Goal: Information Seeking & Learning: Learn about a topic

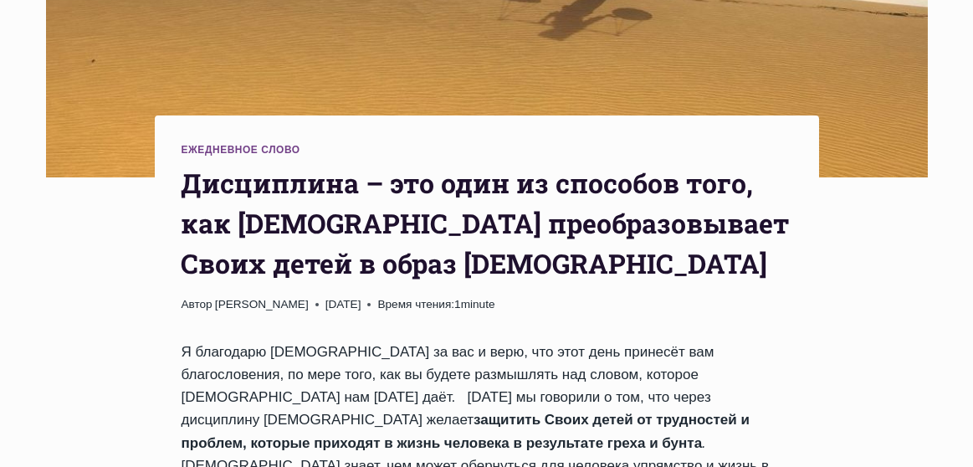
scroll to position [608, 0]
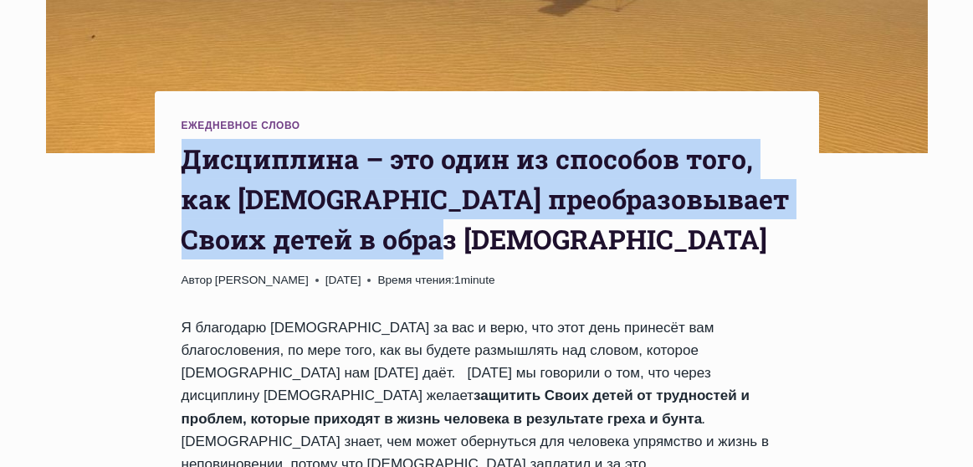
drag, startPoint x: 186, startPoint y: 95, endPoint x: 492, endPoint y: 181, distance: 317.9
click at [492, 181] on h1 "Дисциплина – это один из способов того, как Бог преобразовывает Своих детей в о…" at bounding box center [486, 199] width 610 height 120
copy h1 "Дисциплина – это один из способов того, как Бог преобразовывает Своих детей в о…"
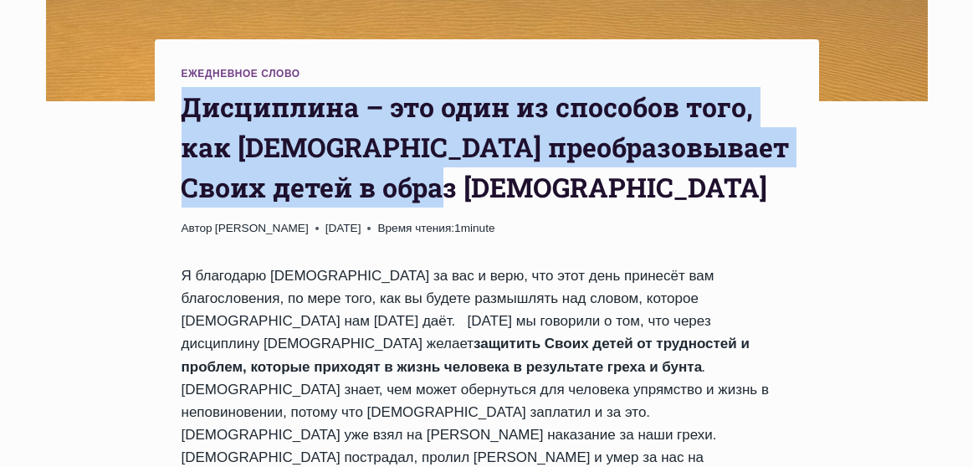
scroll to position [683, 0]
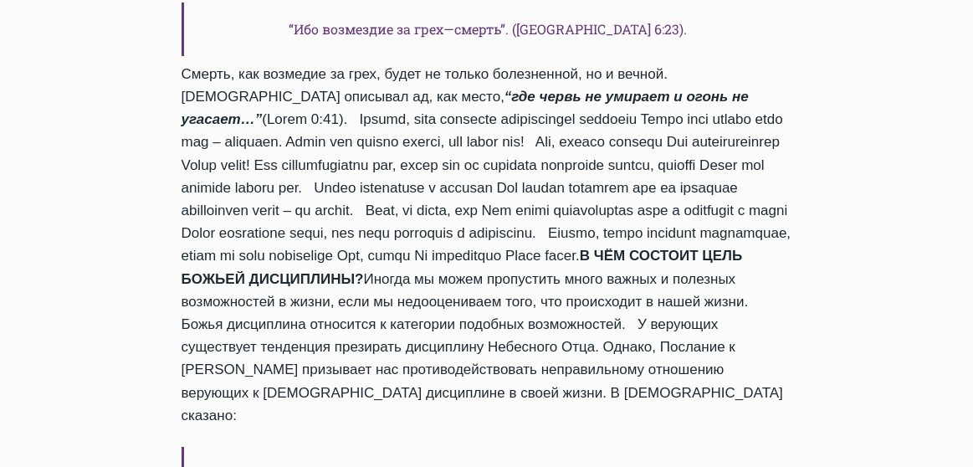
scroll to position [1216, 0]
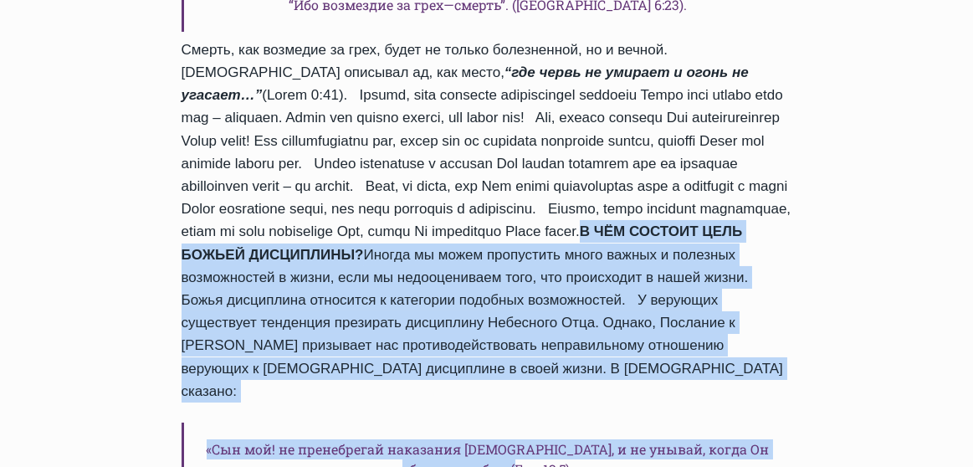
drag, startPoint x: 232, startPoint y: 118, endPoint x: 545, endPoint y: 309, distance: 367.4
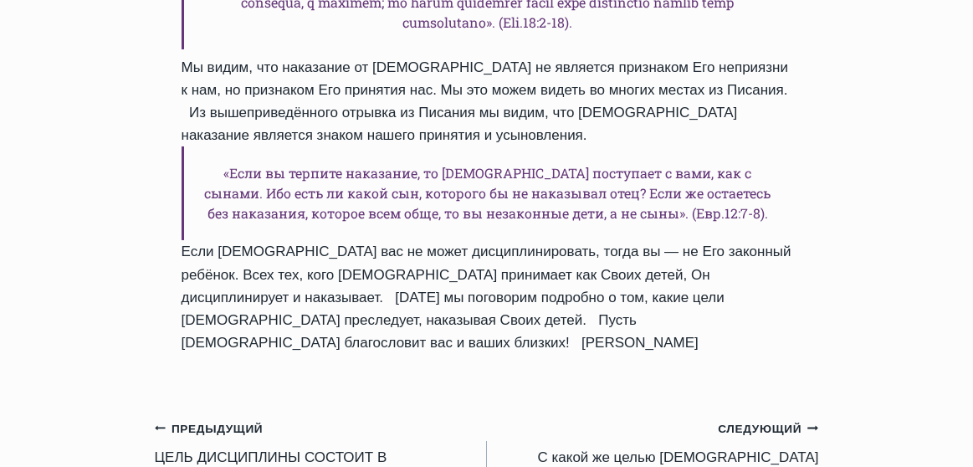
scroll to position [2052, 0]
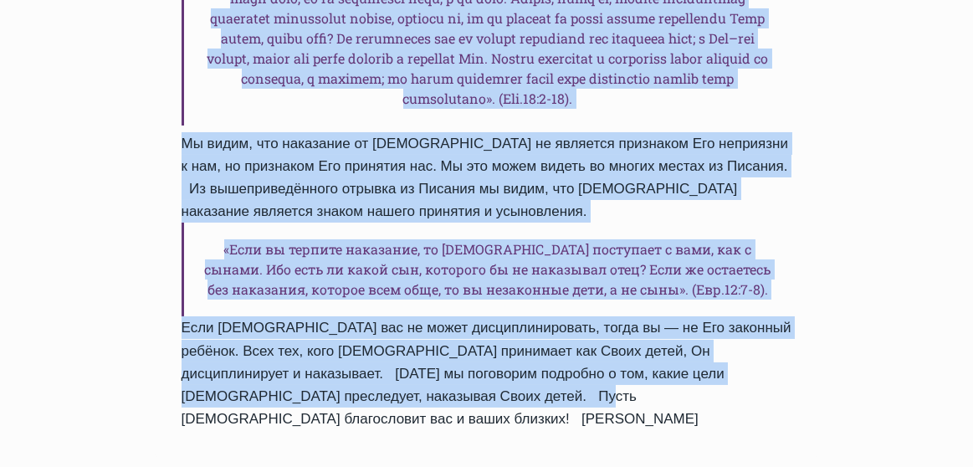
copy div "В ЧЁМ СОСТОИТ ЦЕЛЬ БОЖЬЕЙ ДИСЦИПЛИНЫ? Иногда мы можем пропустить много важных и…"
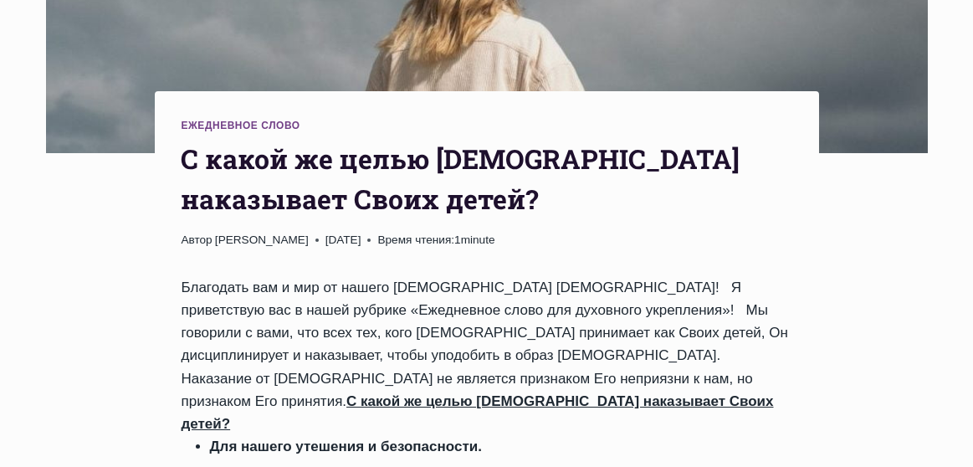
scroll to position [760, 0]
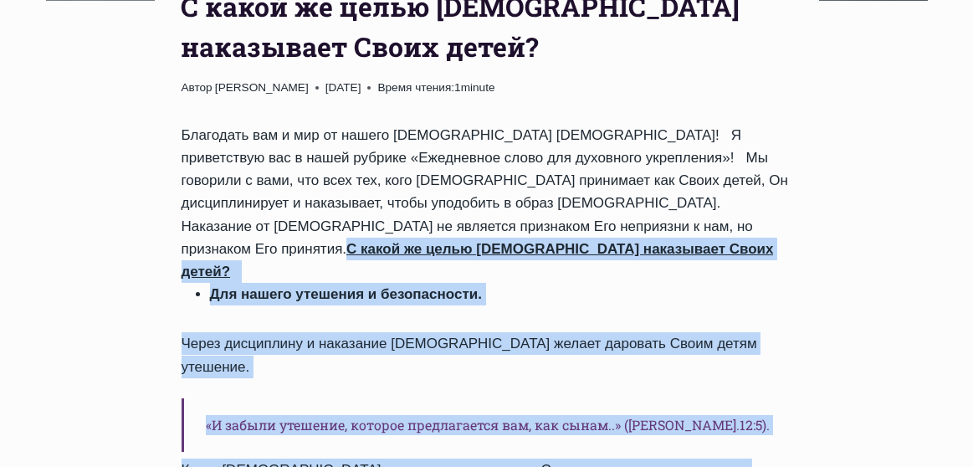
drag, startPoint x: 423, startPoint y: 161, endPoint x: 621, endPoint y: 375, distance: 291.7
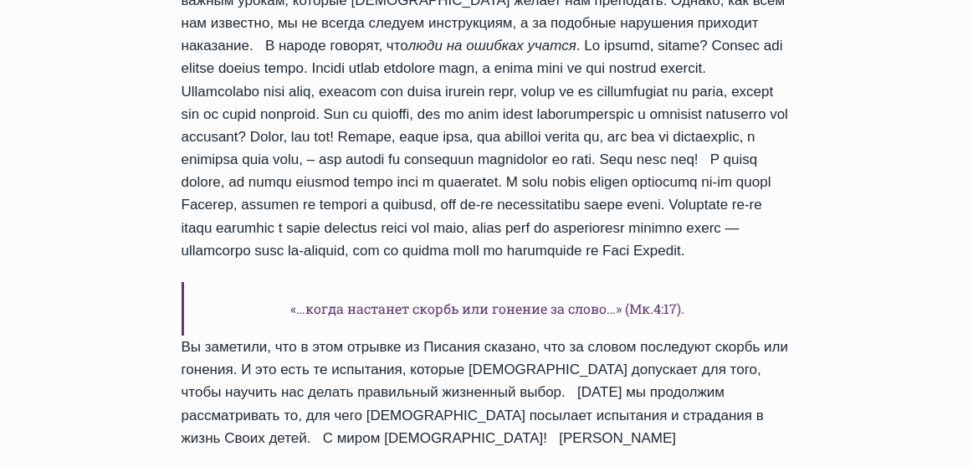
scroll to position [2433, 0]
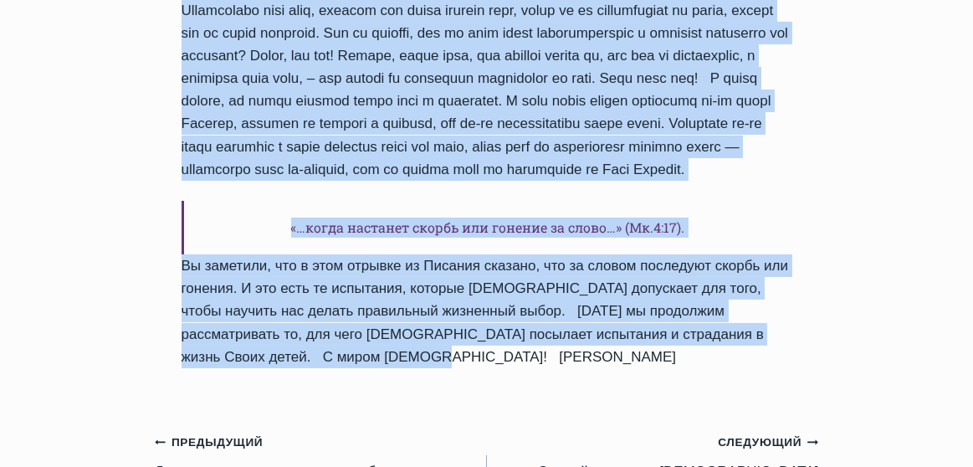
copy div "С какой же целью Бог наказывает Своих детей? Для нашего утешения и безопасности…"
click at [768, 433] on small "Следующий Продолжить" at bounding box center [767, 442] width 100 height 18
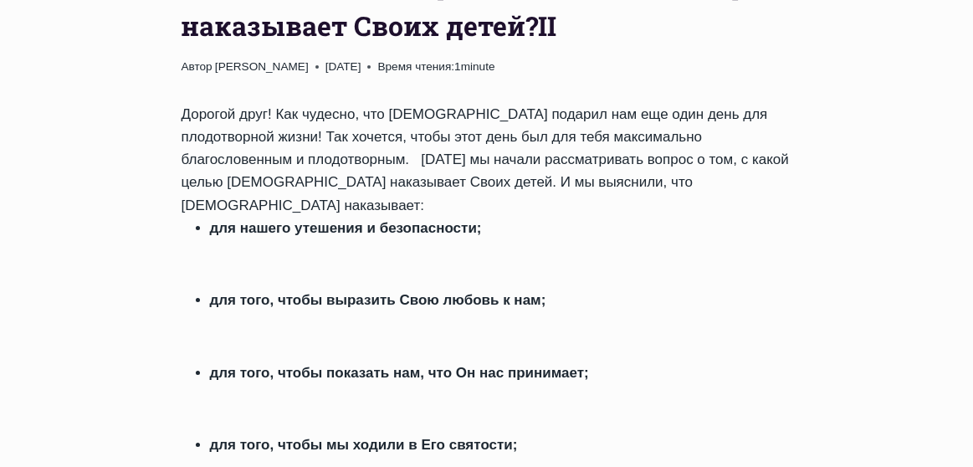
scroll to position [760, 0]
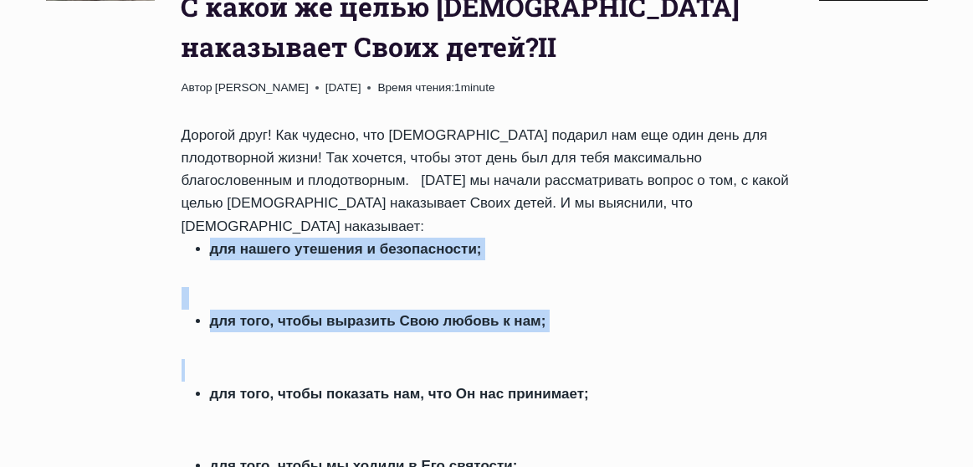
drag, startPoint x: 212, startPoint y: 163, endPoint x: 355, endPoint y: 253, distance: 169.8
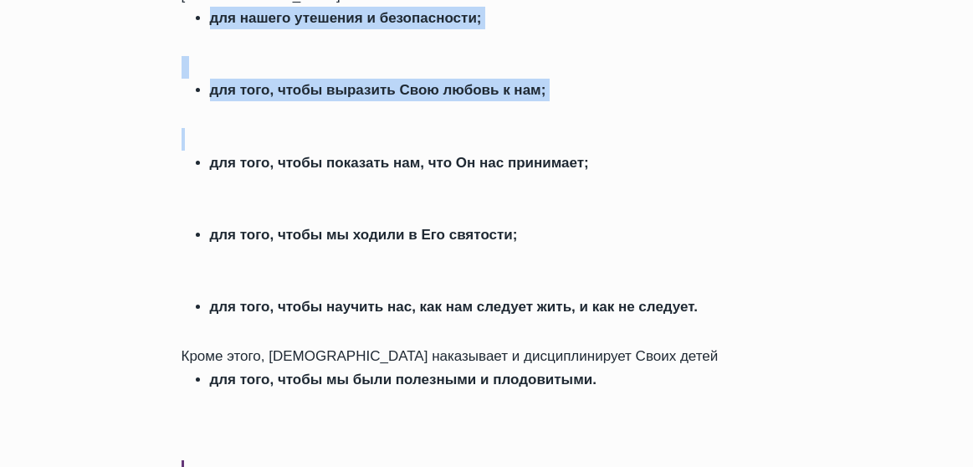
scroll to position [1064, 0]
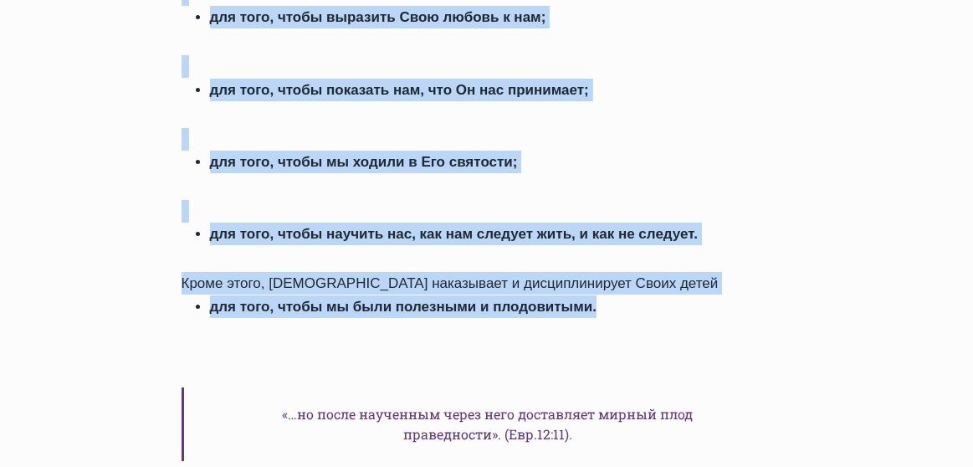
click at [595, 295] on li "для того, чтобы мы были полезными и плодовитыми." at bounding box center [501, 306] width 582 height 23
copy div "для нашего утешения и безопасности; для того, чтобы выразить Свою любовь к нам;…"
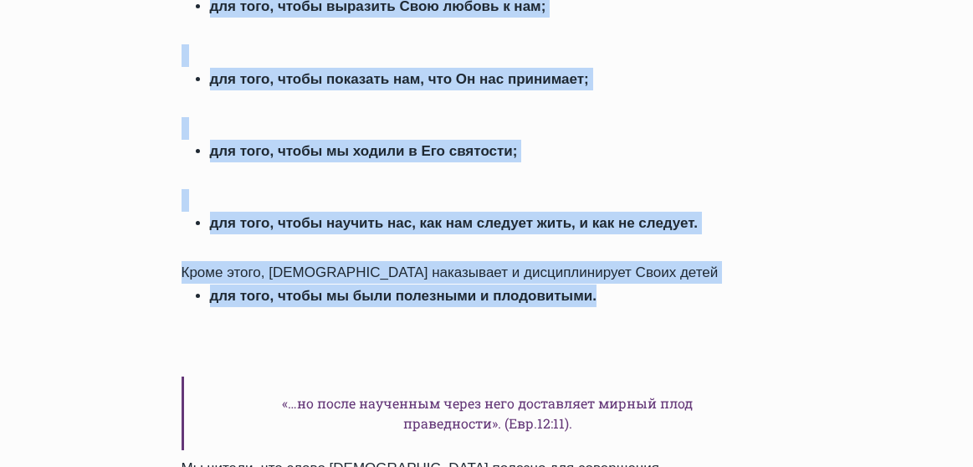
scroll to position [1140, 0]
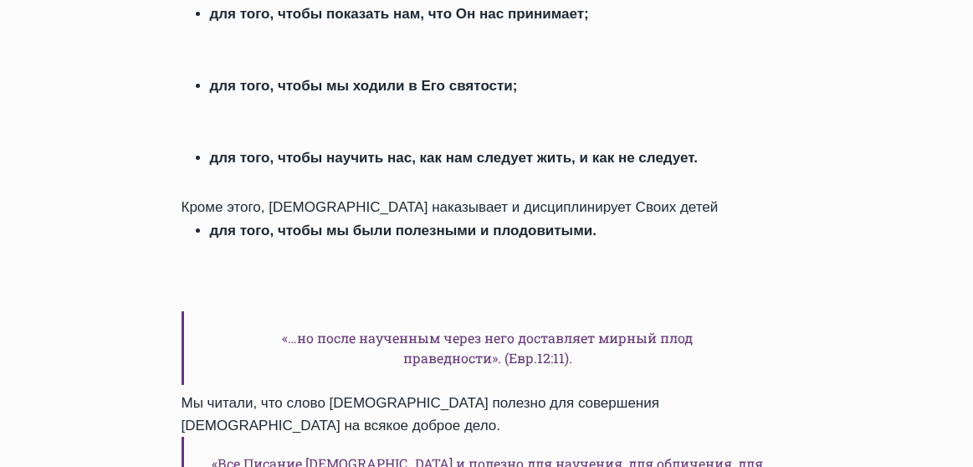
click at [630, 311] on h6 "«…но после наученным через него доставляет мирный плод праведности». (Евр.12:11…" at bounding box center [486, 348] width 610 height 74
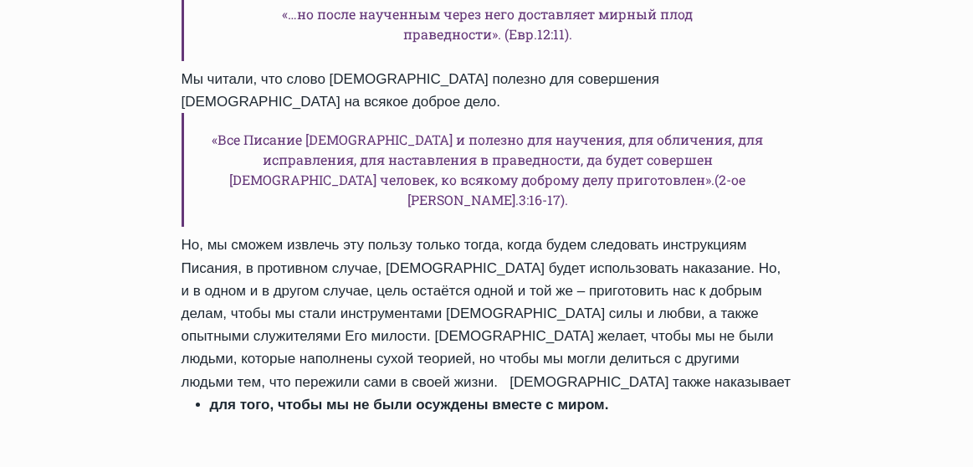
scroll to position [1520, 0]
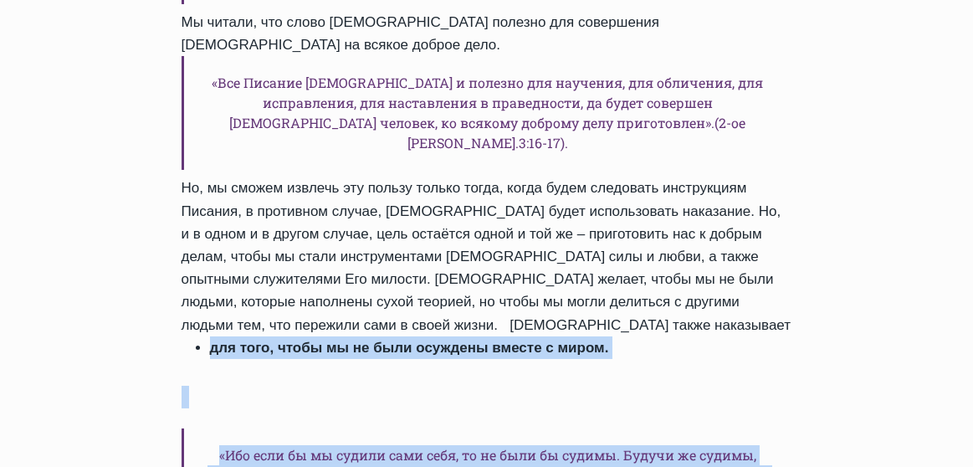
drag, startPoint x: 209, startPoint y: 189, endPoint x: 785, endPoint y: 318, distance: 590.4
click at [785, 318] on div "Дорогой друг! Как чудесно, что Бог подарил нам еще один день для плодотворной ж…" at bounding box center [486, 347] width 610 height 1966
copy div "для того, чтобы мы не были осуждены вместе с миром. «Ибо если бы мы судили сами…"
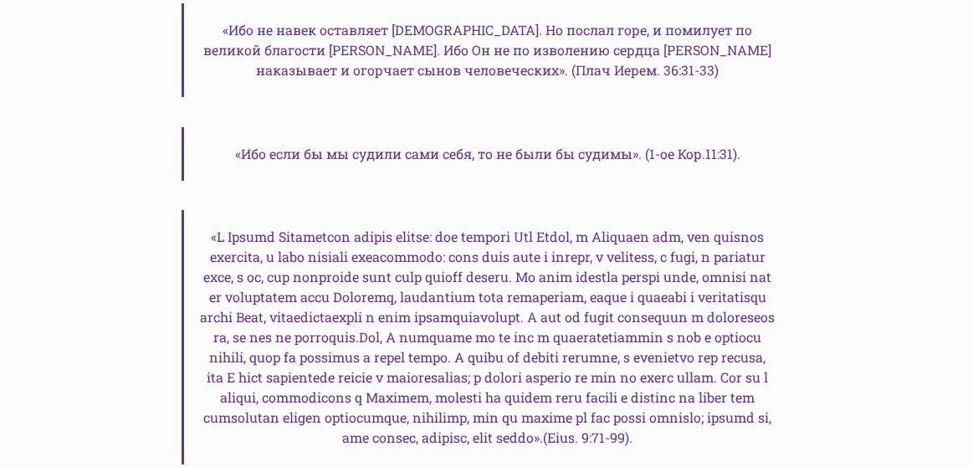
scroll to position [2433, 0]
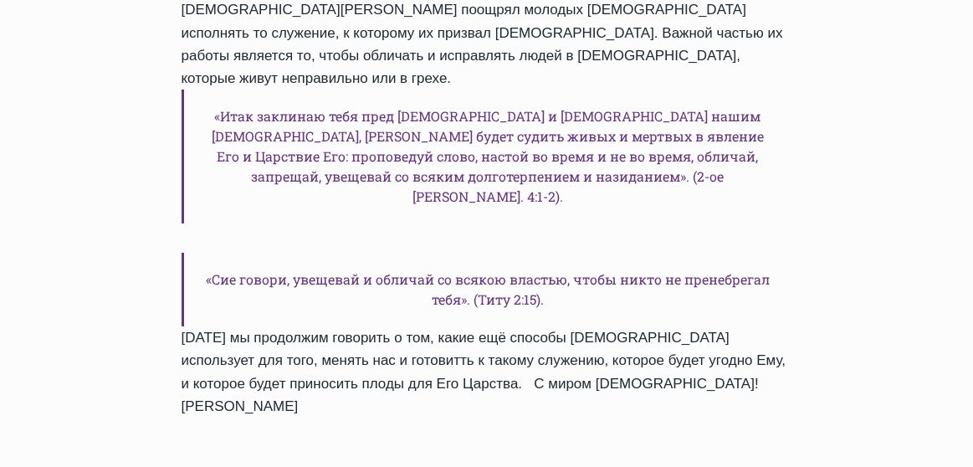
scroll to position [2204, 0]
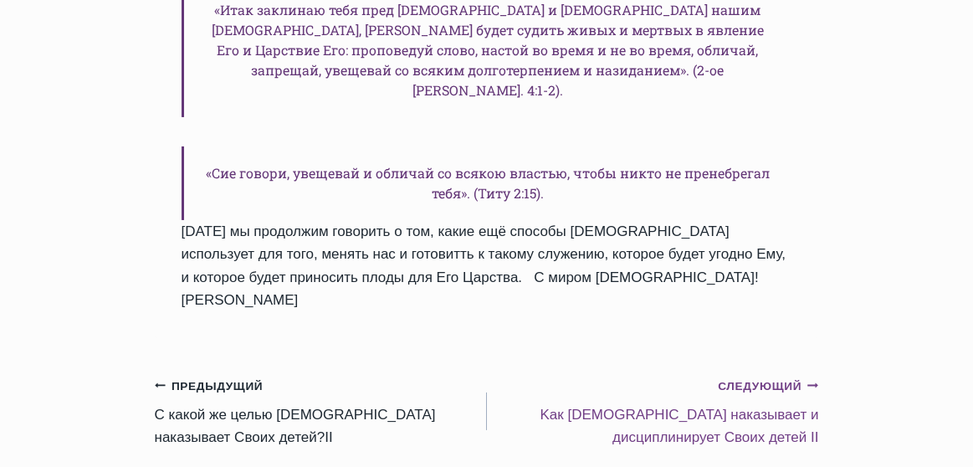
click at [745, 377] on small "Следующий Продолжить" at bounding box center [767, 386] width 100 height 18
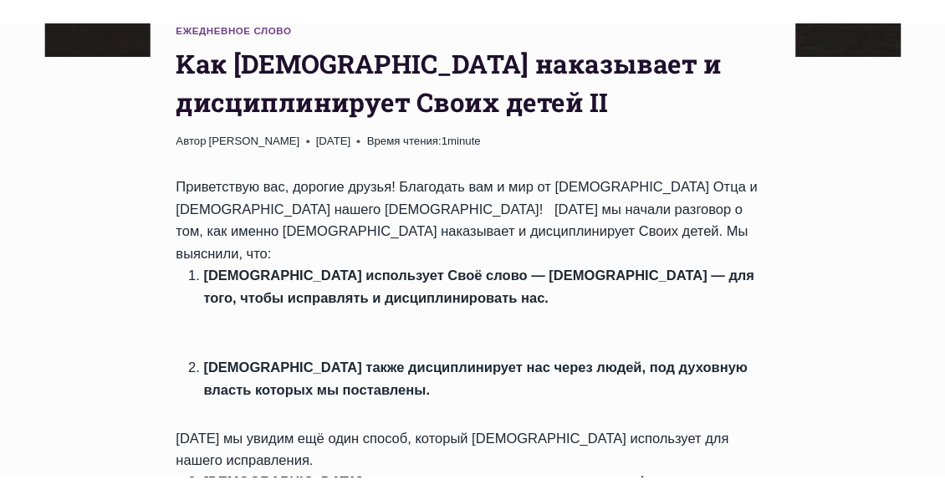
scroll to position [760, 0]
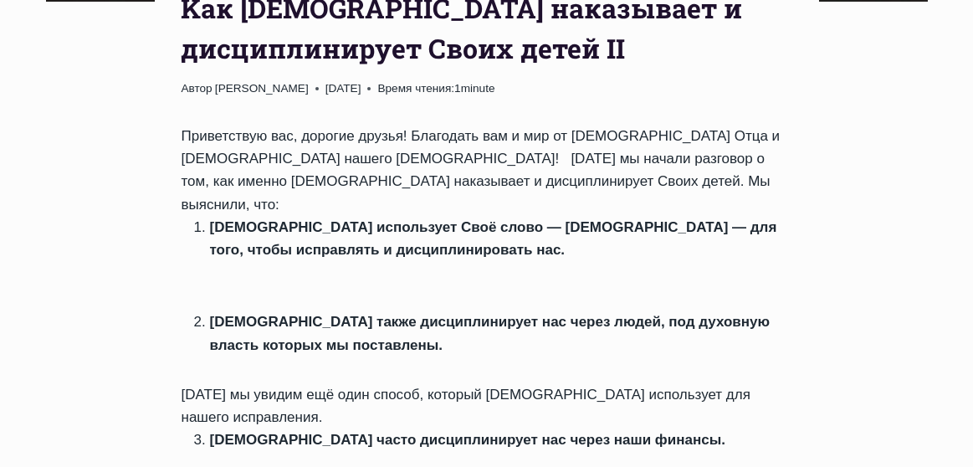
click at [279, 314] on strong "Бог также дисциплинирует нас через людей, под духовную власть которых мы постав…" at bounding box center [490, 333] width 560 height 38
click at [214, 219] on strong "Бог использует Своё слово — Библию — для того, чтобы исправлять и дисциплиниров…" at bounding box center [493, 238] width 567 height 38
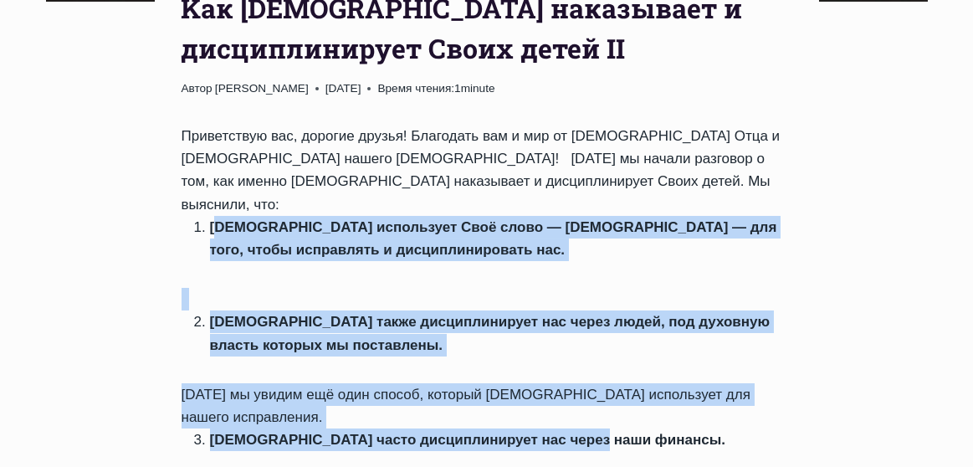
drag, startPoint x: 214, startPoint y: 139, endPoint x: 600, endPoint y: 327, distance: 429.0
copy div "ог использует Своё слово — Библию — для того, чтобы исправлять и дисциплинирова…"
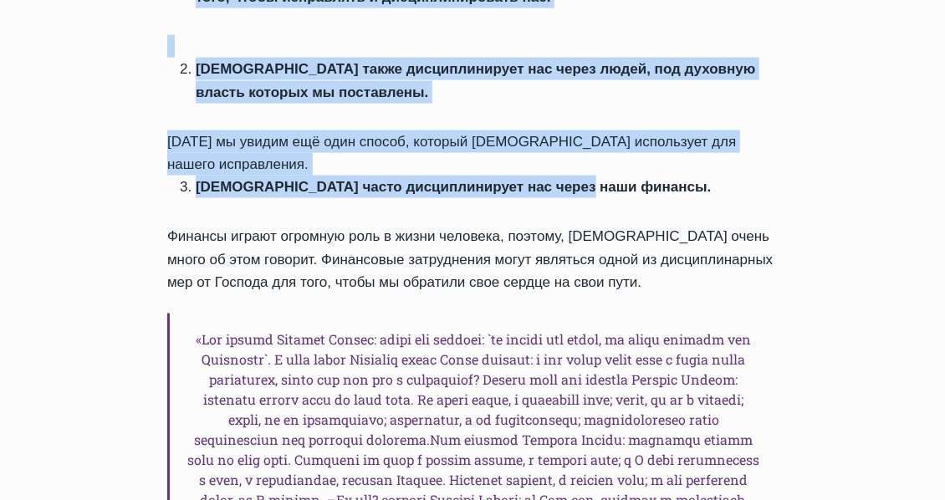
scroll to position [1064, 0]
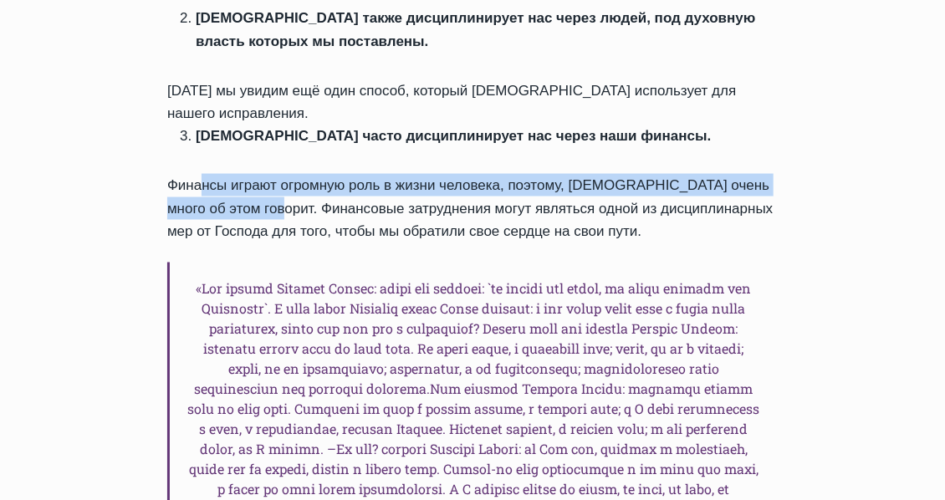
drag, startPoint x: 175, startPoint y: 71, endPoint x: 243, endPoint y: 106, distance: 77.0
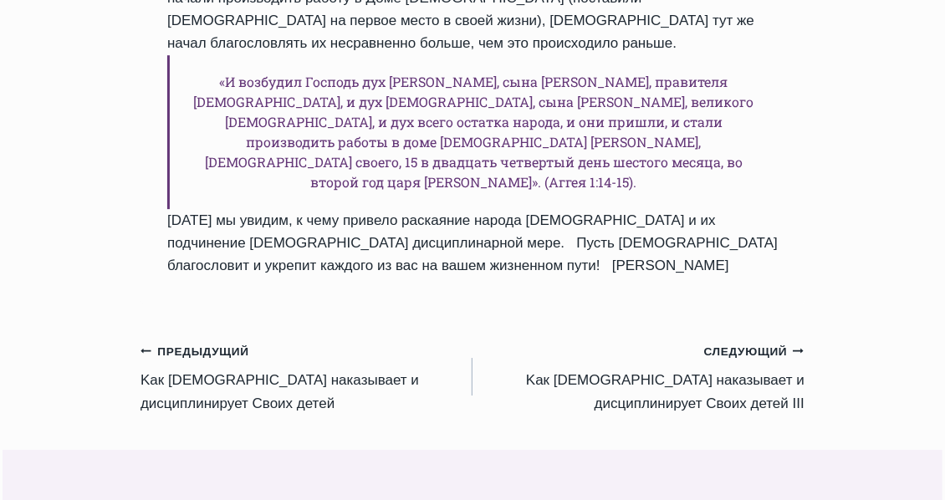
scroll to position [2128, 0]
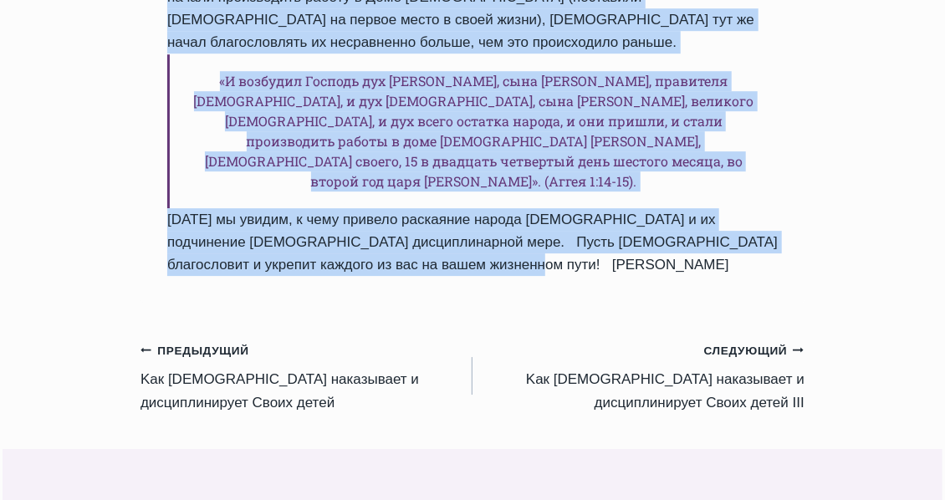
copy div "Финансы играют огромную роль в жизни человека, поэтому, Библия очень много об э…"
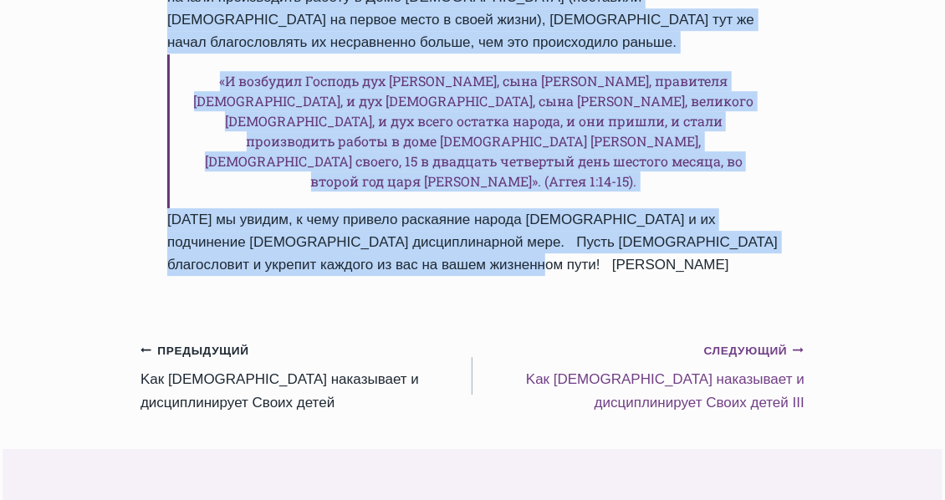
click at [752, 342] on small "Следующий Продолжить" at bounding box center [754, 351] width 100 height 18
drag, startPoint x: 682, startPoint y: 259, endPoint x: 672, endPoint y: 265, distance: 11.6
drag, startPoint x: 672, startPoint y: 265, endPoint x: 663, endPoint y: 268, distance: 9.5
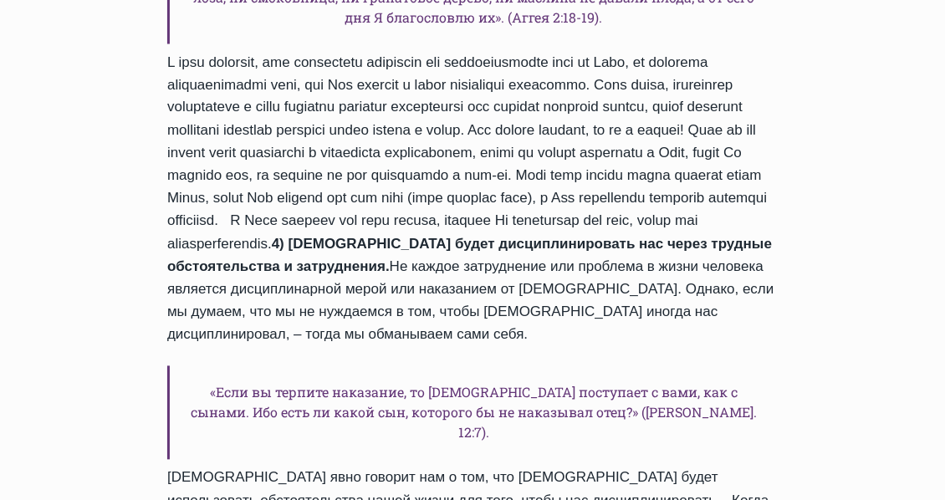
scroll to position [1216, 0]
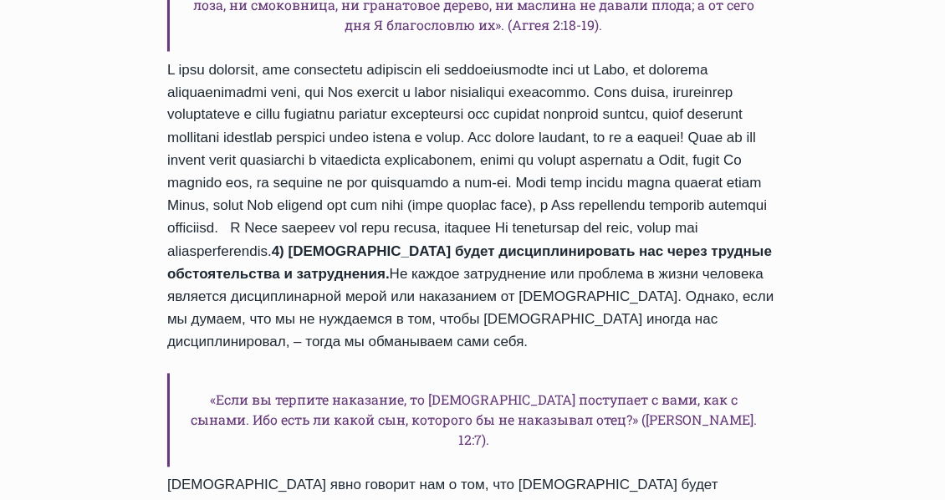
click at [647, 228] on div "«Обратите же сердце ваше на время от сего дня и назад, от двадцать четвертого д…" at bounding box center [472, 200] width 610 height 1065
click at [653, 244] on strong "4) [DEMOGRAPHIC_DATA] будет дисциплинировать нас через трудные обстоятельства и…" at bounding box center [469, 263] width 605 height 38
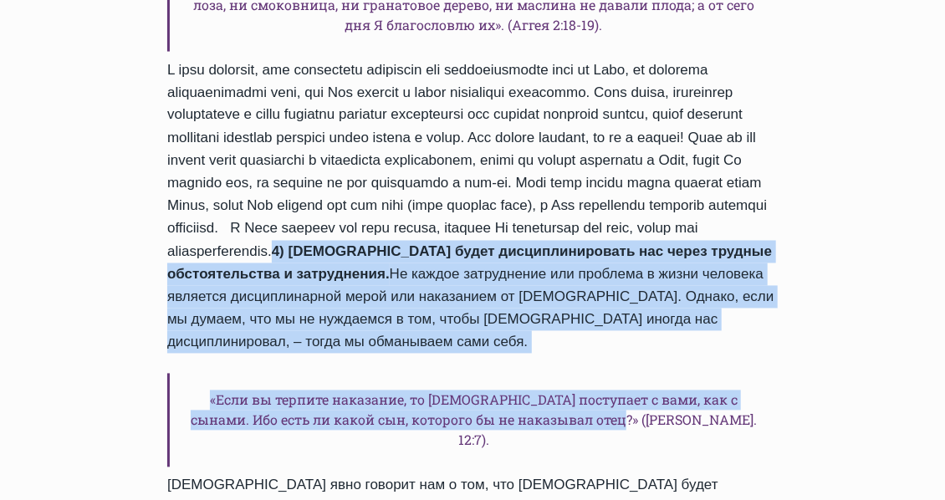
drag, startPoint x: 651, startPoint y: 230, endPoint x: 663, endPoint y: 401, distance: 171.8
click at [663, 401] on div "«Обратите же сердце ваше на время от сего дня и назад, от двадцать четвертого д…" at bounding box center [472, 200] width 610 height 1065
copy div "4) Бог будет дисциплинировать нас через трудные обстоятельства и затруднения. Н…"
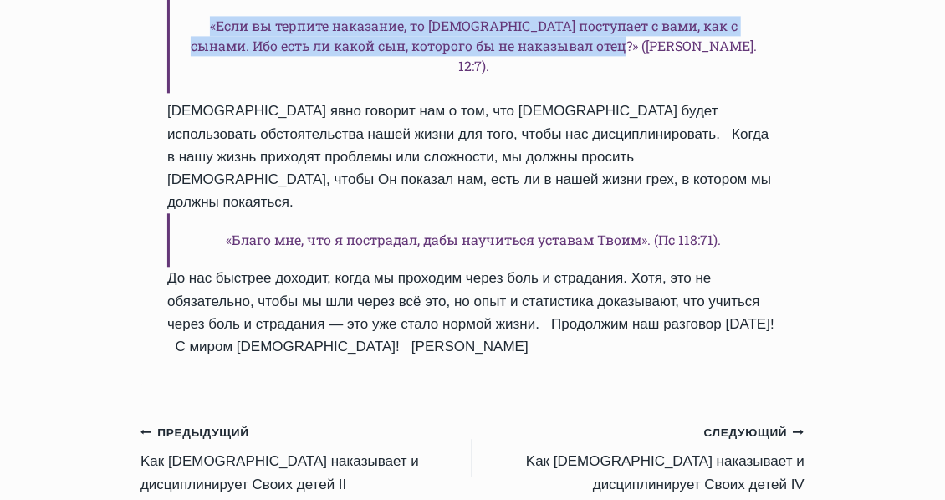
scroll to position [1672, 0]
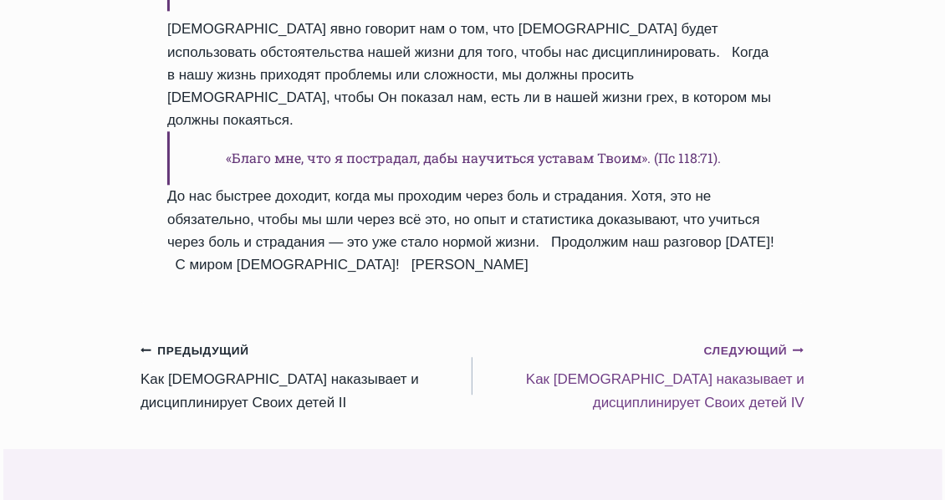
click at [712, 342] on small "Следующий Продолжить" at bounding box center [754, 351] width 100 height 18
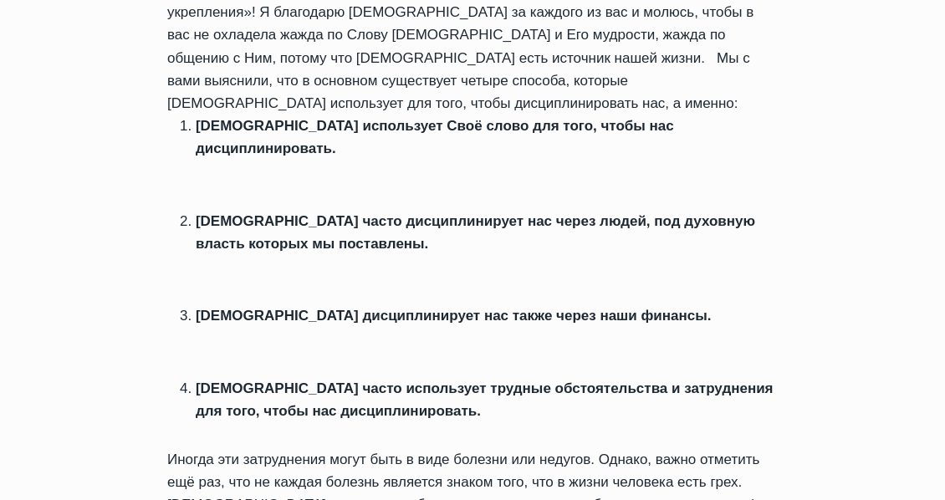
scroll to position [911, 0]
